Goal: Information Seeking & Learning: Understand process/instructions

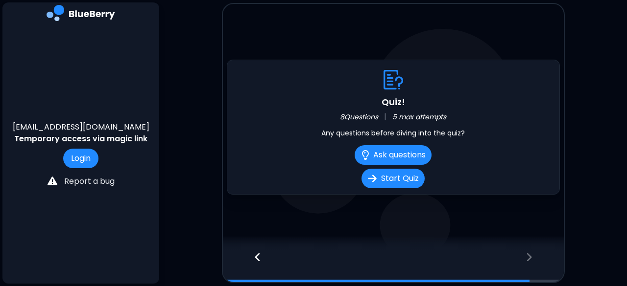
click at [262, 255] on div at bounding box center [253, 266] width 60 height 32
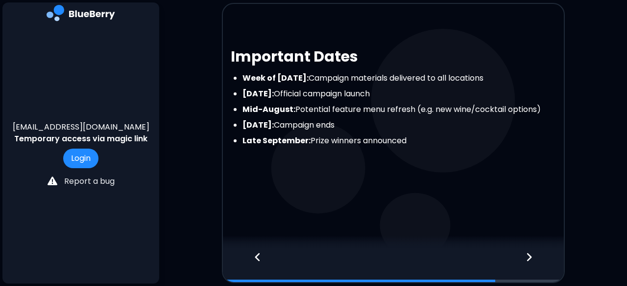
click at [262, 255] on div at bounding box center [253, 266] width 60 height 32
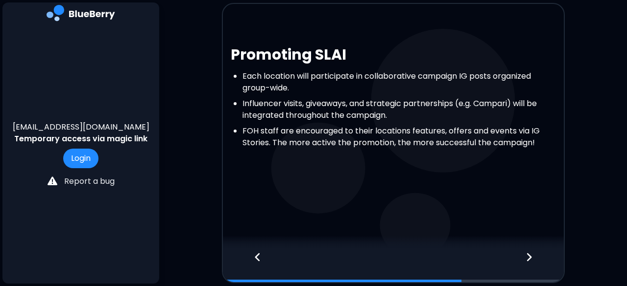
click at [262, 255] on div at bounding box center [253, 266] width 60 height 32
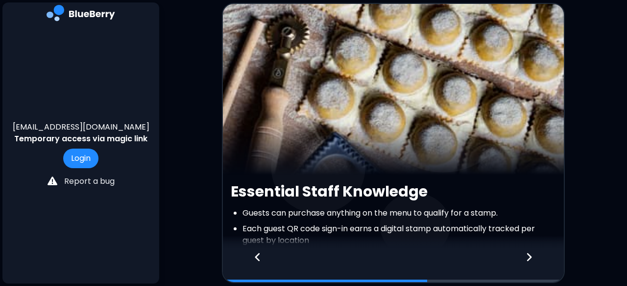
click at [262, 255] on div at bounding box center [253, 266] width 60 height 32
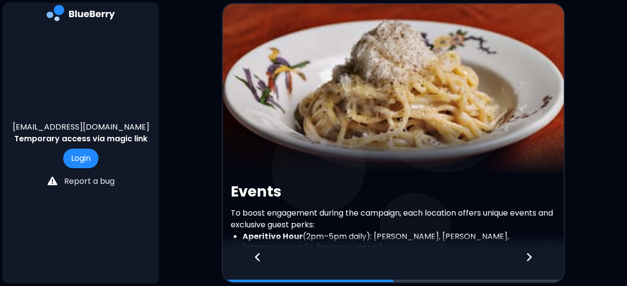
click at [442, 236] on div at bounding box center [393, 243] width 341 height 15
click at [417, 171] on img at bounding box center [393, 89] width 341 height 171
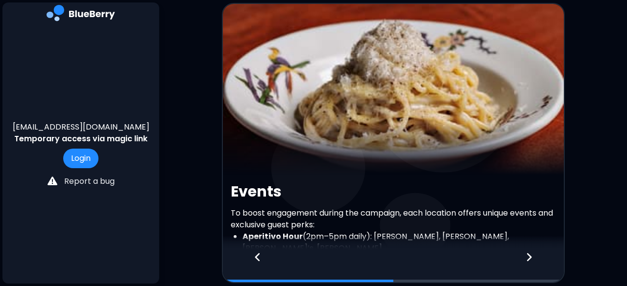
click at [417, 171] on img at bounding box center [393, 89] width 341 height 171
click at [303, 218] on p "To boost engagement during the campaign, each location offers unique events and…" at bounding box center [393, 219] width 325 height 23
click at [256, 251] on div at bounding box center [253, 266] width 60 height 32
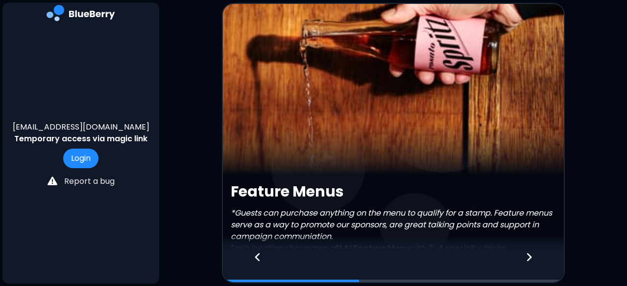
click at [256, 251] on div at bounding box center [253, 266] width 60 height 32
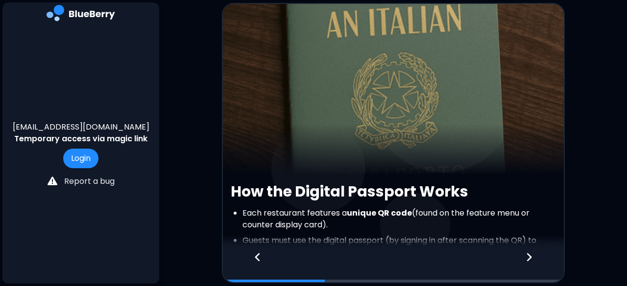
click at [256, 251] on div at bounding box center [253, 266] width 60 height 32
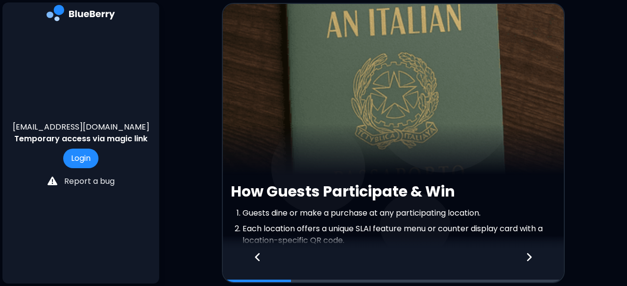
click at [256, 251] on div at bounding box center [253, 266] width 60 height 32
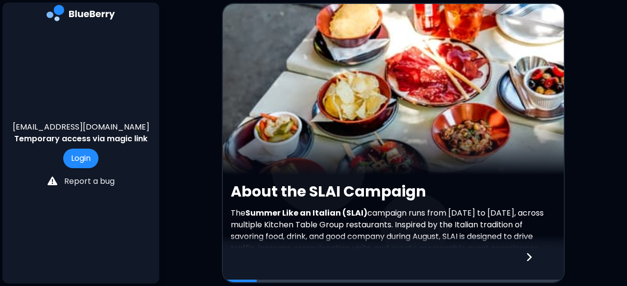
click at [355, 160] on img at bounding box center [393, 89] width 341 height 171
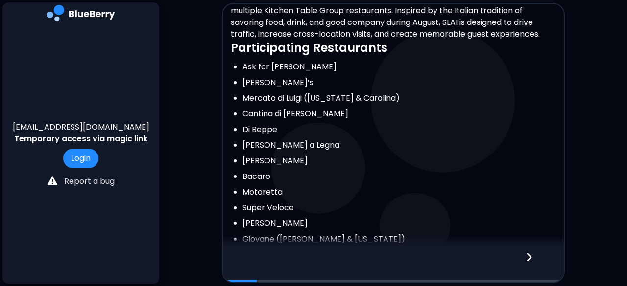
scroll to position [215, 0]
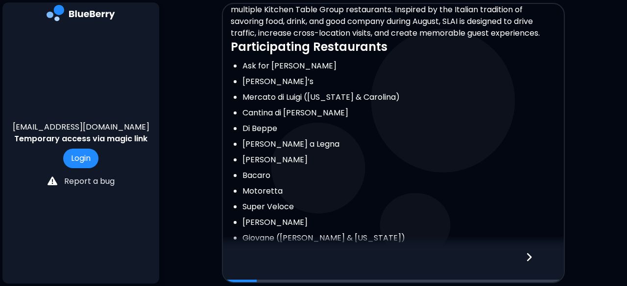
click at [527, 260] on icon at bounding box center [528, 258] width 5 height 8
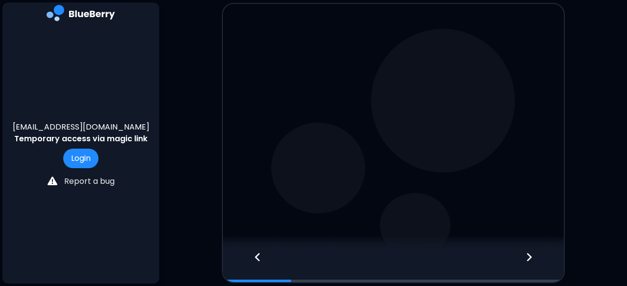
scroll to position [0, 0]
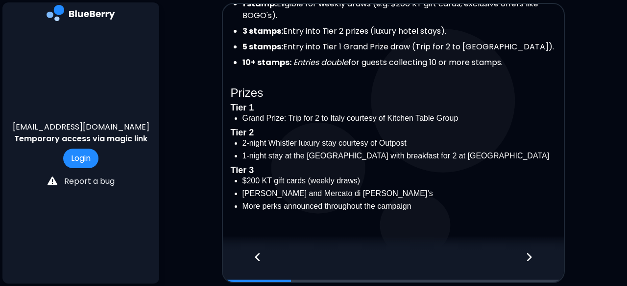
scroll to position [313, 0]
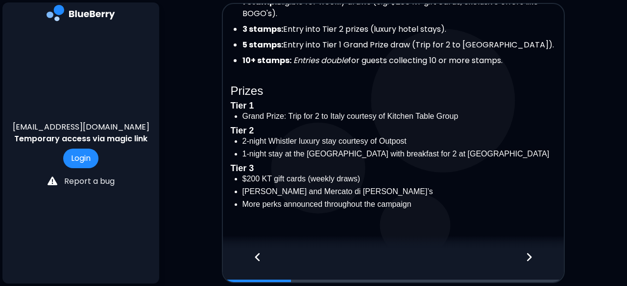
click at [542, 256] on div at bounding box center [535, 266] width 58 height 32
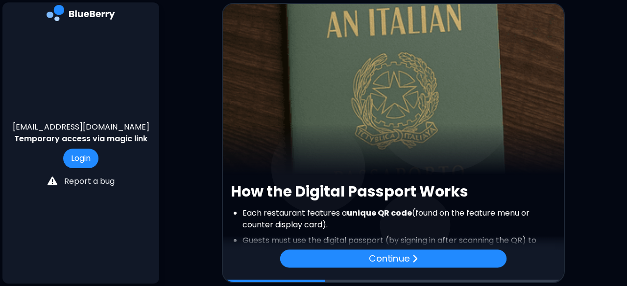
click at [491, 169] on img at bounding box center [393, 89] width 341 height 171
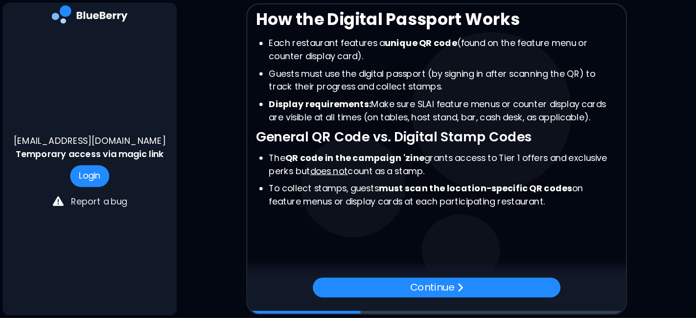
scroll to position [178, 0]
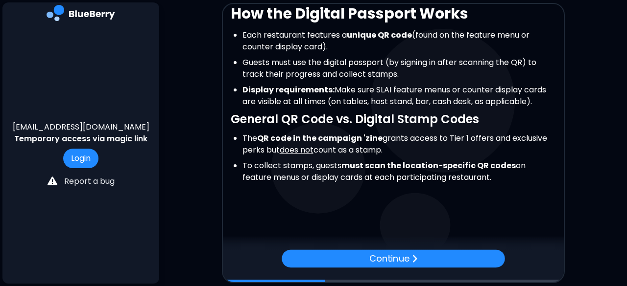
click at [302, 246] on div at bounding box center [393, 243] width 341 height 15
click at [359, 146] on li "The QR code in the campaign 'zine grants access to Tier 1 offers and exclusive …" at bounding box center [398, 144] width 313 height 23
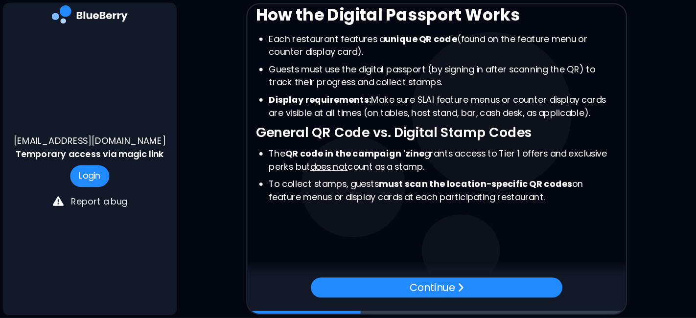
scroll to position [146, 0]
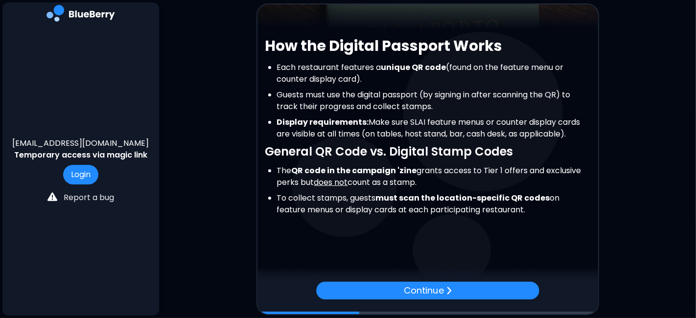
click at [626, 200] on main "How the Digital Passport Works Each restaurant features a unique QR code (found…" at bounding box center [348, 159] width 696 height 318
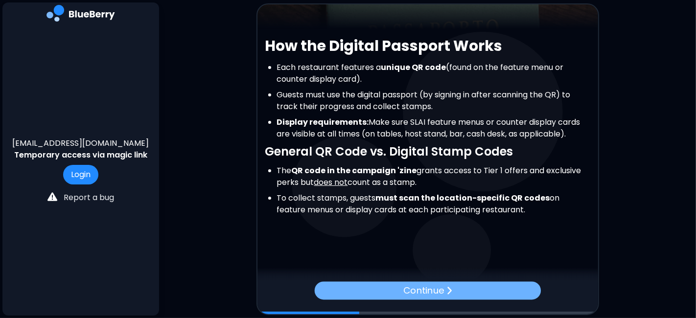
click at [391, 286] on div "Continue" at bounding box center [427, 290] width 226 height 18
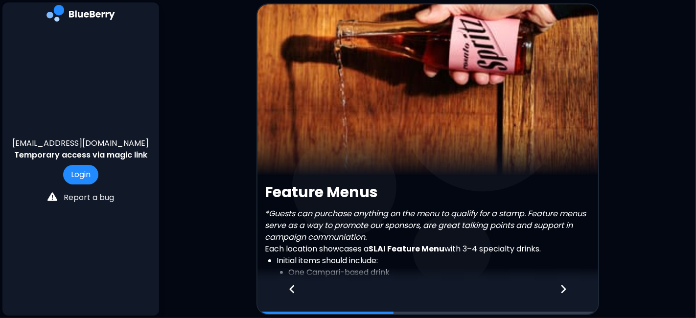
click at [384, 217] on em "*Guests can purchase anything on the menu to qualify for a stamp. Feature menus…" at bounding box center [425, 225] width 321 height 35
click at [421, 198] on h2 "Feature Menus" at bounding box center [427, 193] width 325 height 18
click at [439, 224] on em "*Guests can purchase anything on the menu to qualify for a stamp. Feature menus…" at bounding box center [425, 225] width 321 height 35
click at [490, 206] on div "Feature Menus *Guests can purchase anything on the menu to qualify for a stamp.…" at bounding box center [427, 313] width 341 height 259
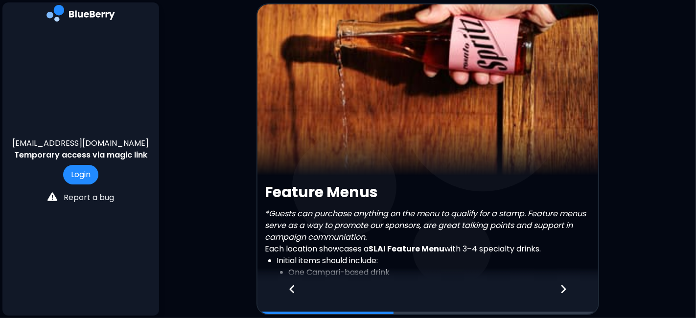
click at [462, 148] on img at bounding box center [427, 89] width 341 height 171
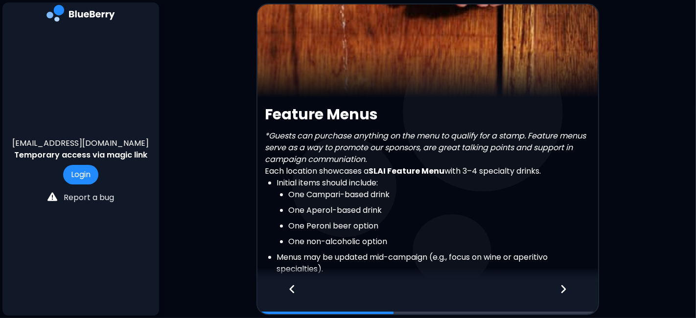
scroll to position [87, 0]
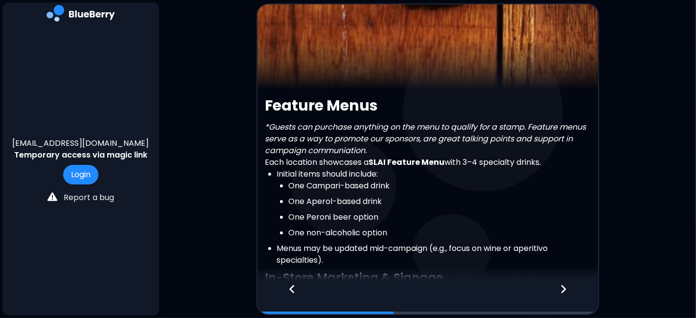
click at [568, 286] on div at bounding box center [569, 298] width 58 height 32
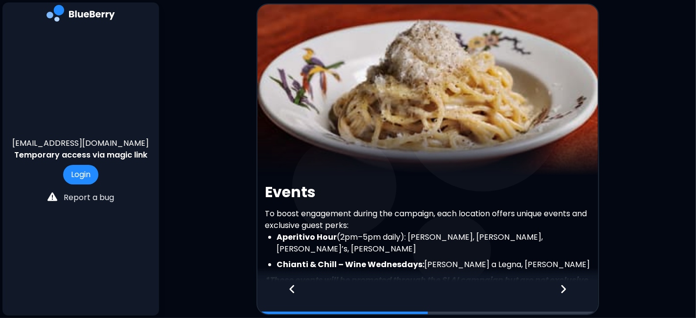
click at [487, 174] on img at bounding box center [427, 89] width 341 height 171
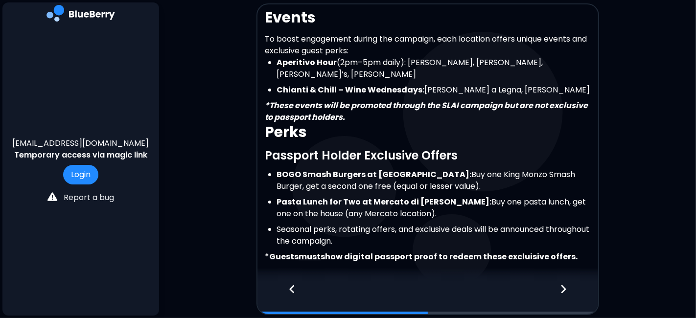
scroll to position [196, 0]
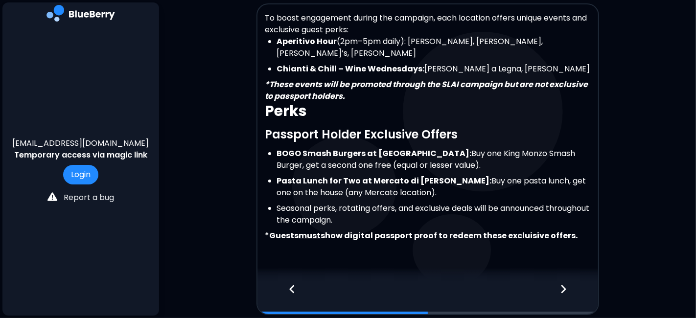
click at [294, 286] on icon at bounding box center [292, 289] width 7 height 11
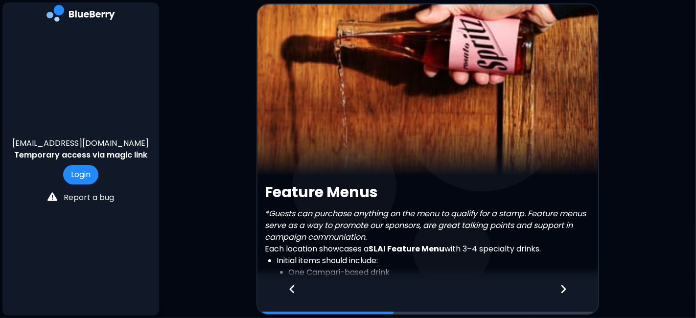
click at [294, 286] on icon at bounding box center [292, 289] width 7 height 11
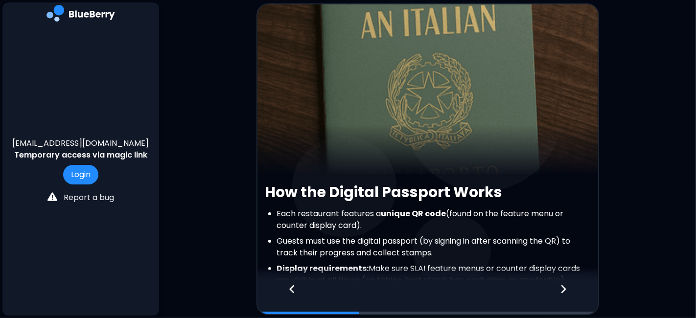
click at [294, 286] on icon at bounding box center [292, 289] width 7 height 11
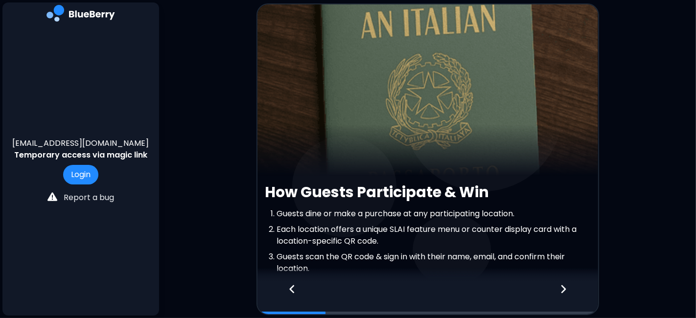
click at [414, 192] on h2 "How Guests Participate & Win" at bounding box center [427, 193] width 325 height 18
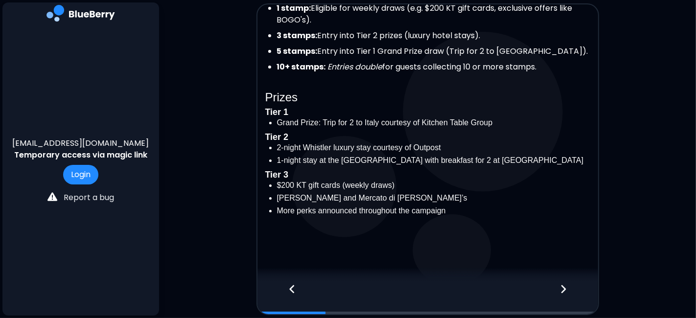
scroll to position [309, 0]
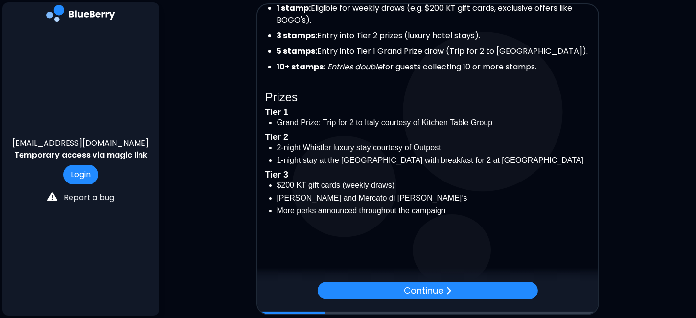
click at [625, 258] on main "How Guests Participate & Win Guests dine or make a purchase at any participatin…" at bounding box center [348, 159] width 696 height 318
